Goal: Task Accomplishment & Management: Complete application form

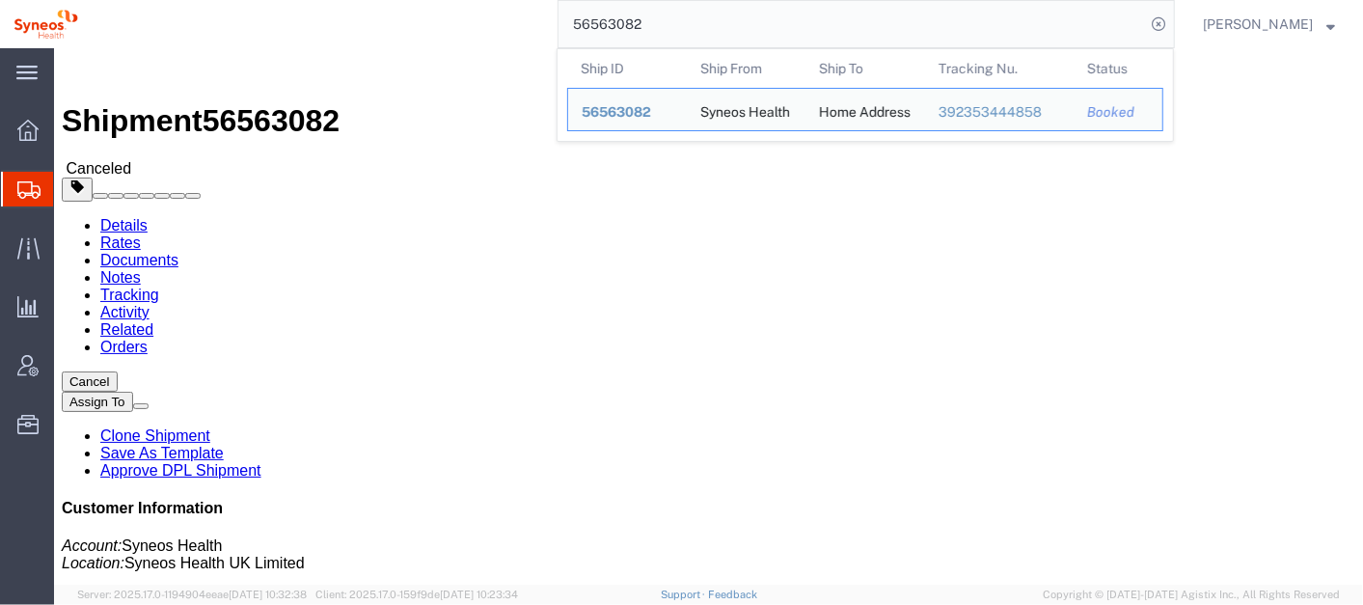
click at [759, 19] on input "56563082" at bounding box center [852, 24] width 587 height 46
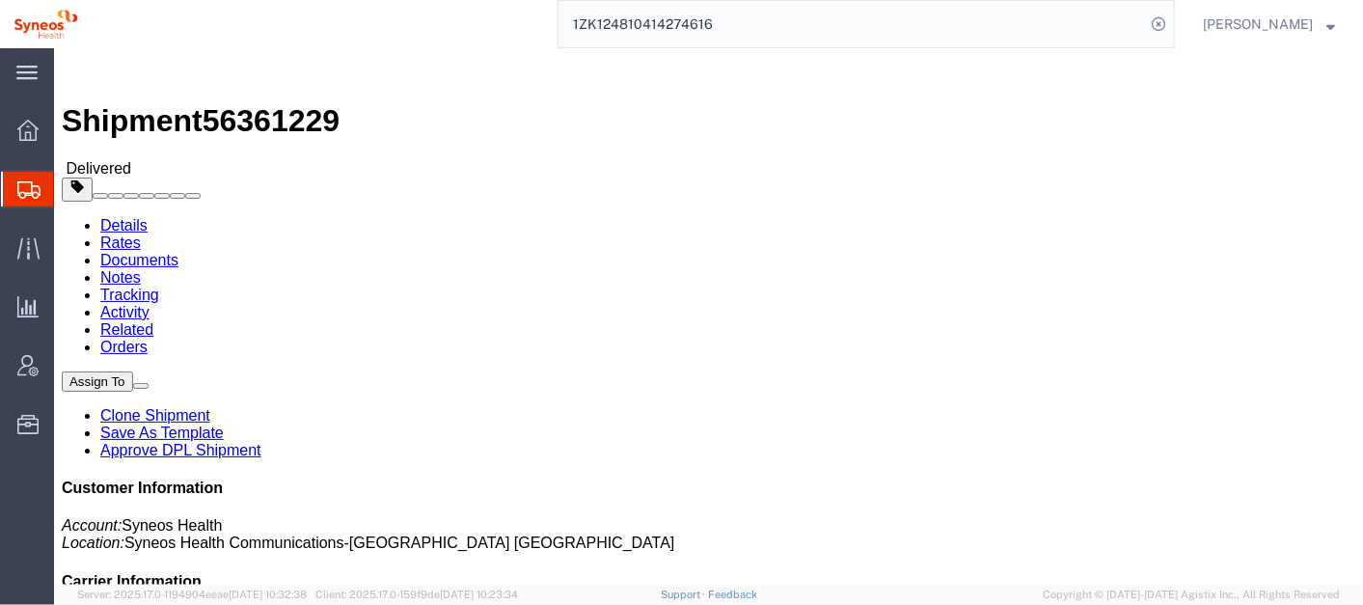
click div "Ship From Syneos Health (John Polandick) 500 Olde Worthington Road Westerville,…"
click at [763, 27] on input "1ZK124810414274616" at bounding box center [852, 24] width 587 height 46
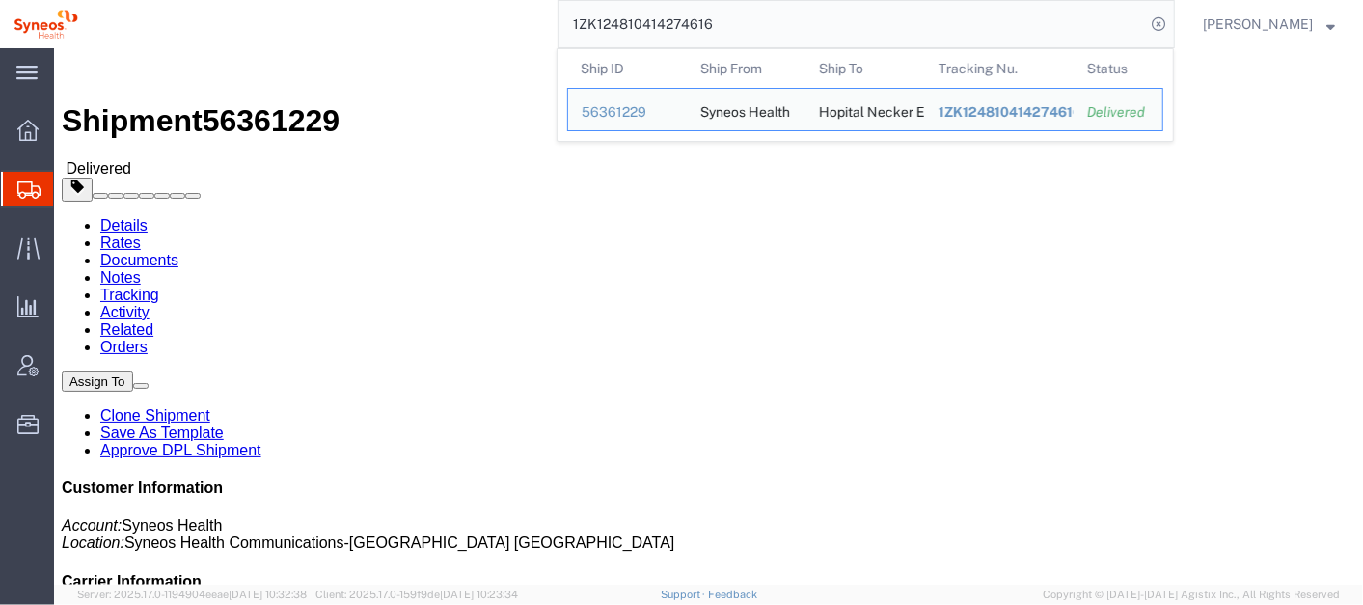
click at [765, 27] on input "1ZK124810414274616" at bounding box center [852, 24] width 587 height 46
paste input "6703253292"
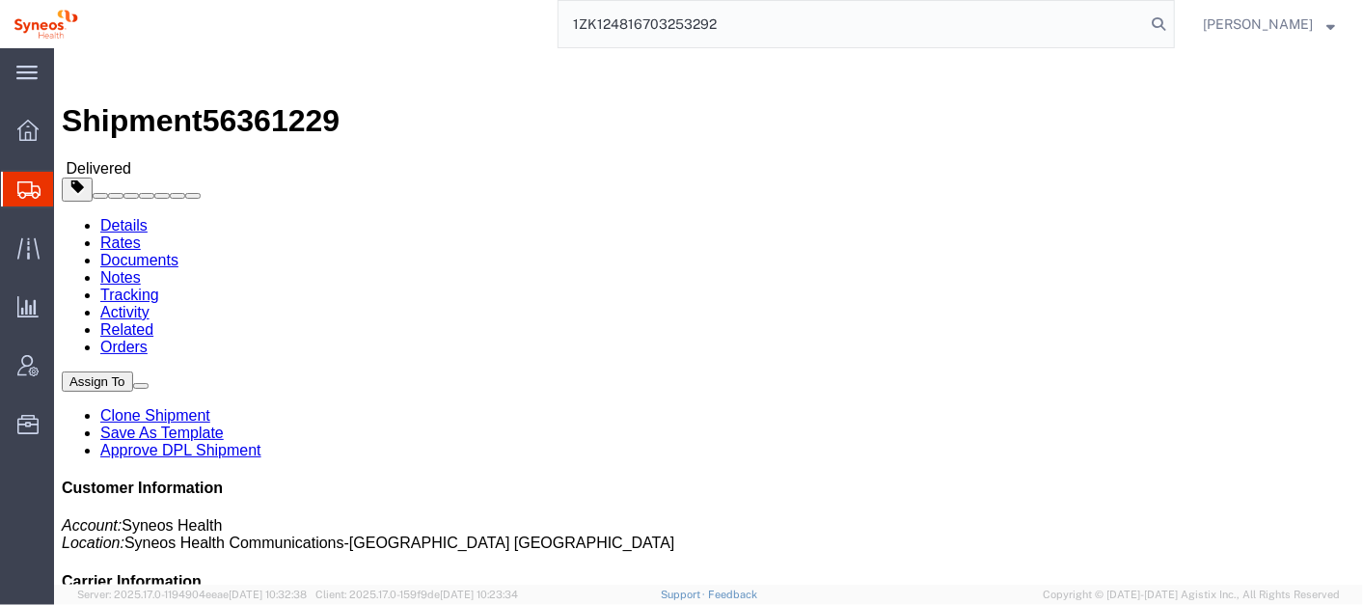
type input "1ZK124816703253292"
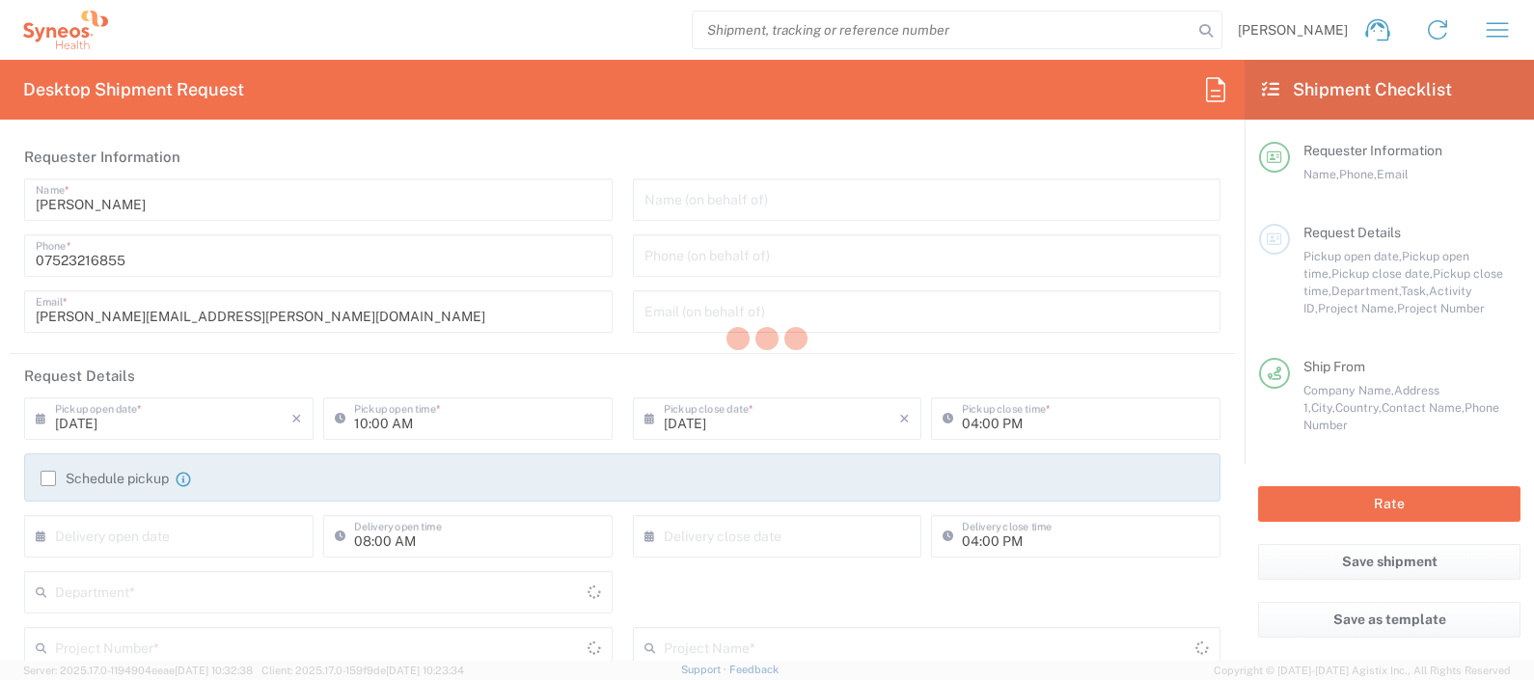
type input "[GEOGRAPHIC_DATA]"
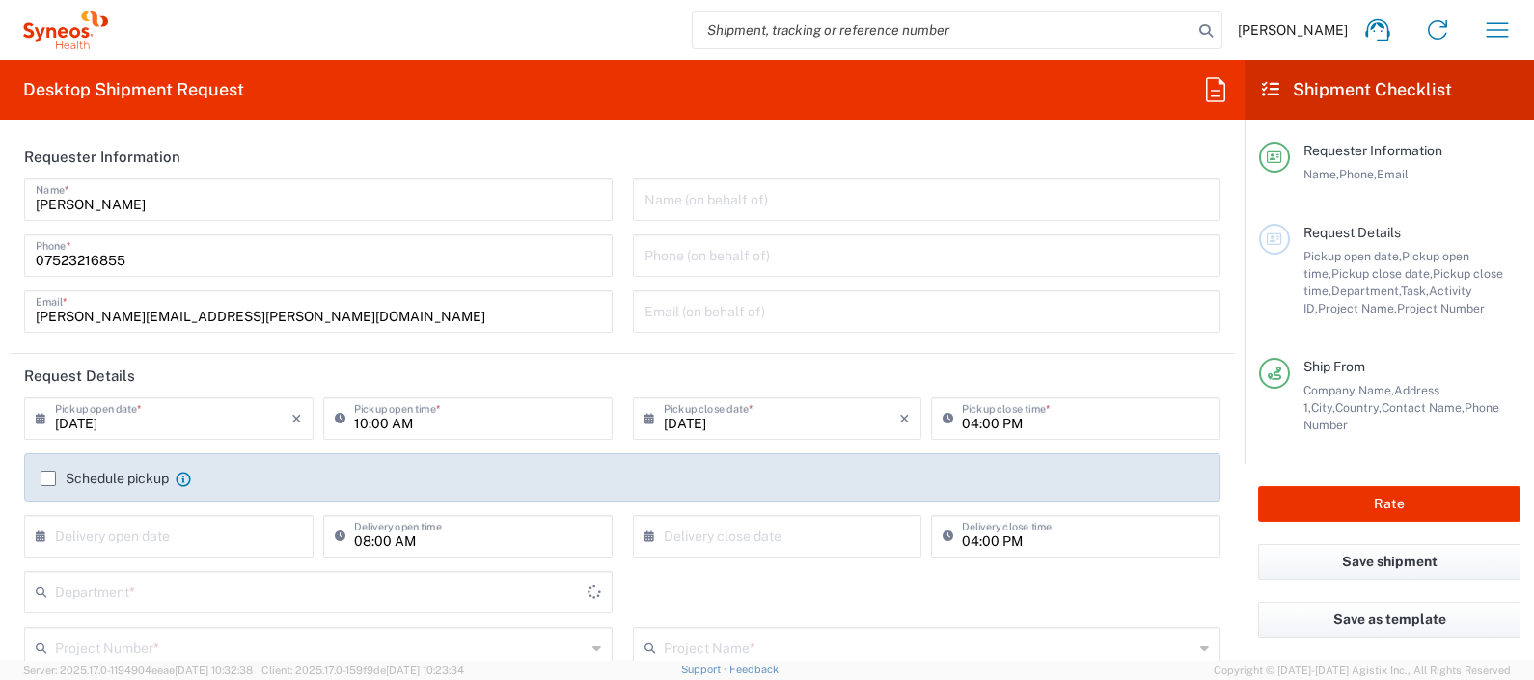
type input "[GEOGRAPHIC_DATA]"
type input "Syneos Health UK Limited"
type input "8350"
